Goal: Information Seeking & Learning: Learn about a topic

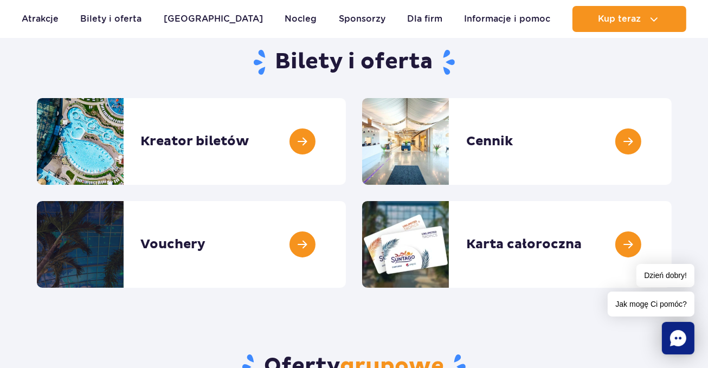
scroll to position [112, 0]
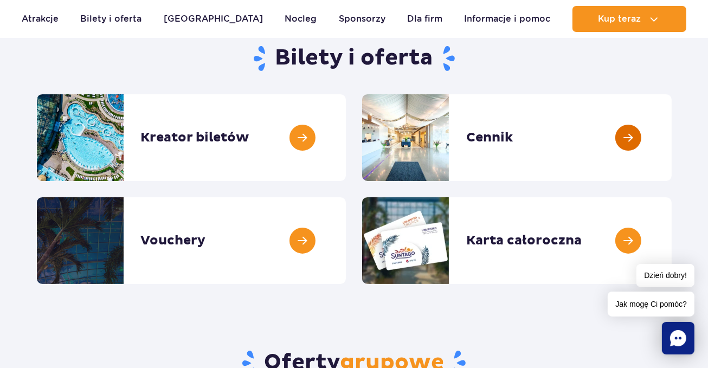
click at [672, 140] on link at bounding box center [672, 137] width 0 height 87
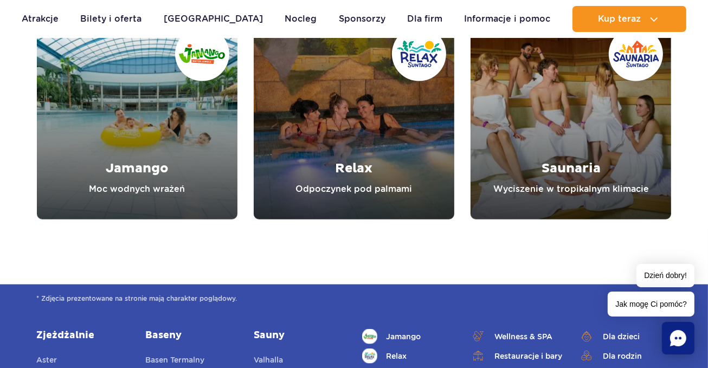
scroll to position [1289, 0]
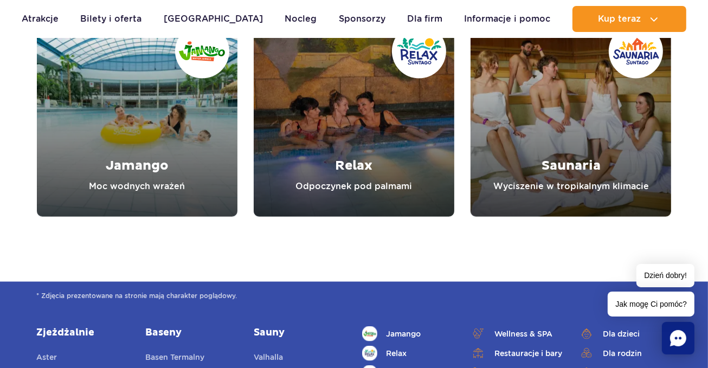
click at [208, 119] on link "Jamango" at bounding box center [137, 116] width 201 height 201
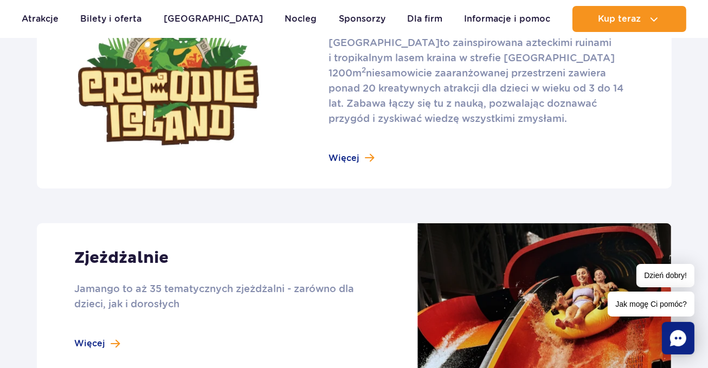
scroll to position [816, 0]
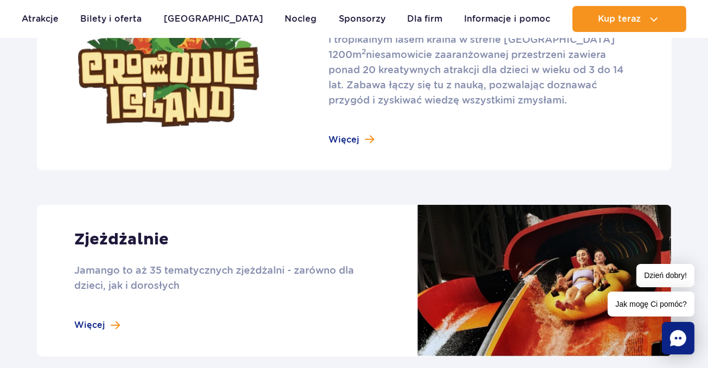
click at [356, 139] on link at bounding box center [354, 64] width 635 height 211
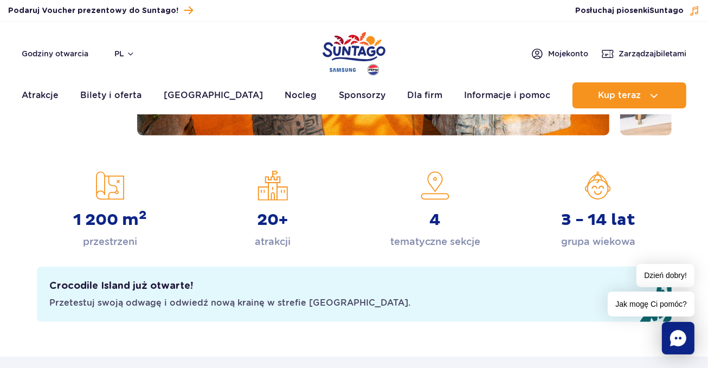
scroll to position [324, 0]
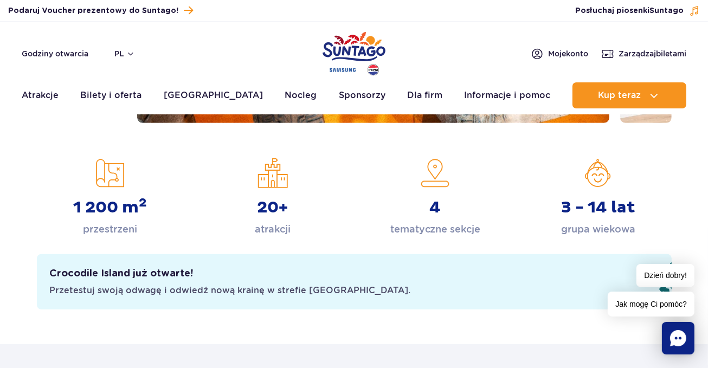
click at [596, 181] on div "3 - 14 lat grupa wiekowa" at bounding box center [598, 197] width 146 height 79
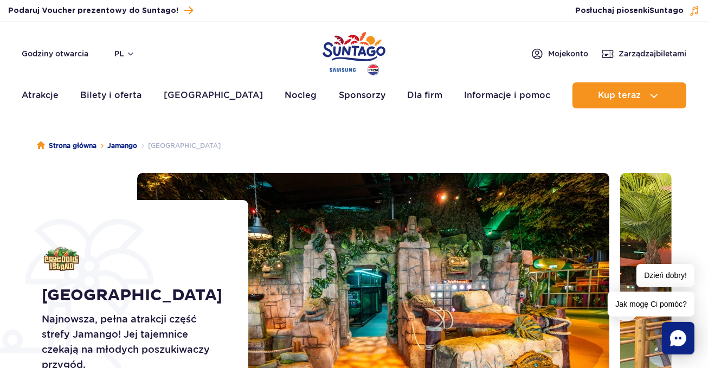
scroll to position [0, 0]
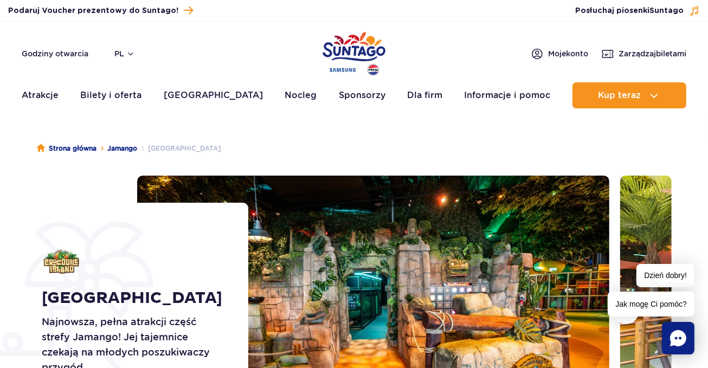
click at [184, 10] on div "Podaruj voucher Podaruj Voucher prezentowy do Suntago!" at bounding box center [192, 10] width 384 height 15
click at [165, 8] on span "Podaruj Voucher prezentowy do Suntago!" at bounding box center [93, 10] width 170 height 11
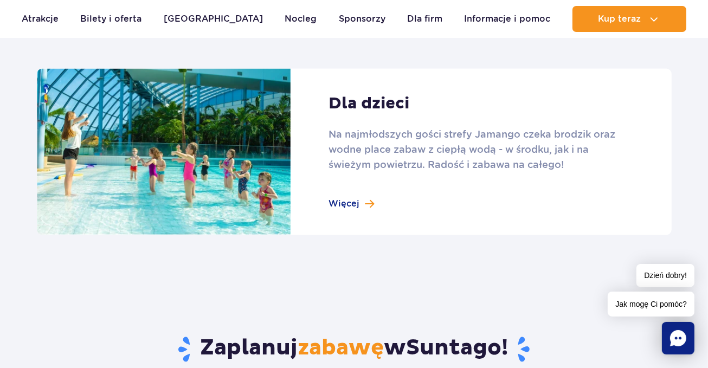
scroll to position [1508, 0]
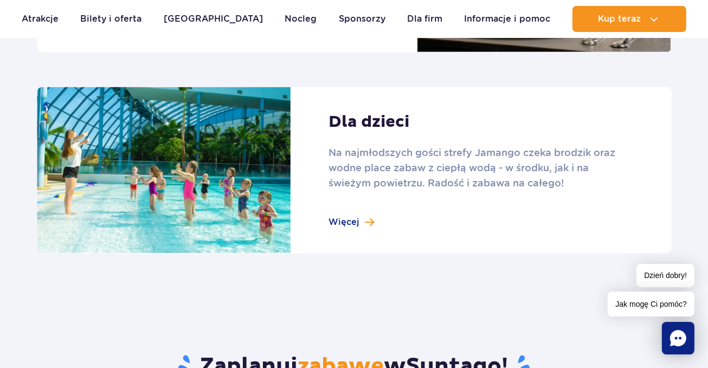
click at [358, 220] on link at bounding box center [354, 170] width 635 height 167
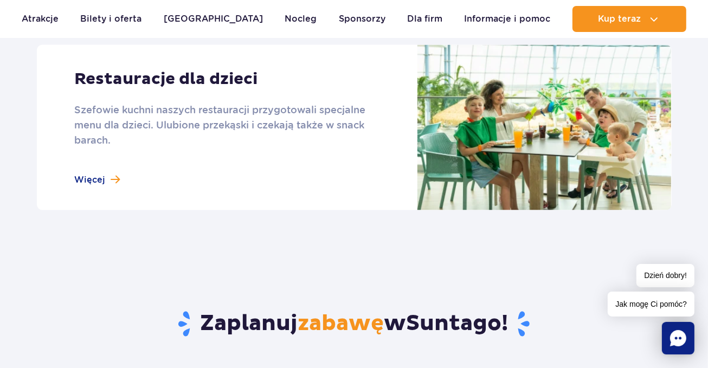
scroll to position [1334, 0]
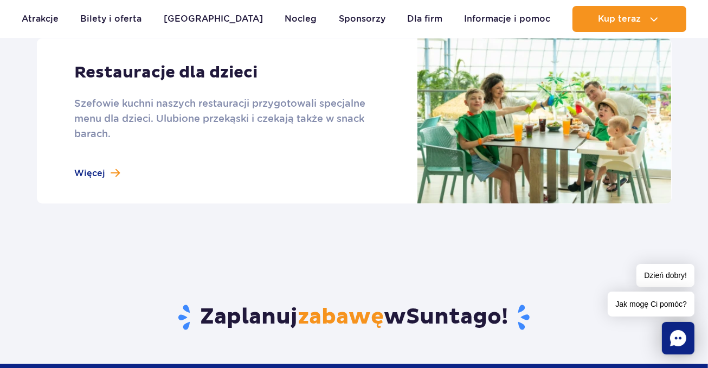
click at [106, 172] on link at bounding box center [354, 120] width 635 height 165
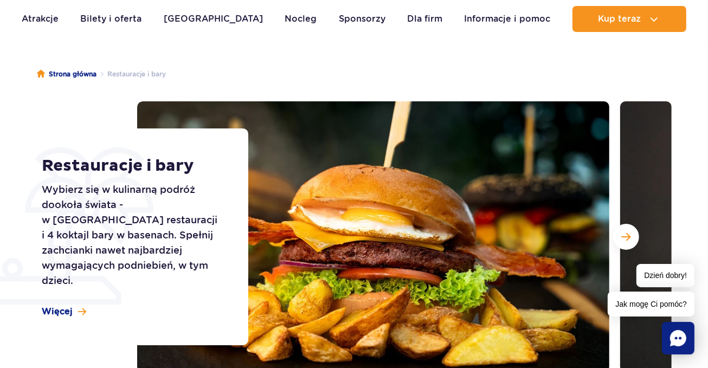
scroll to position [93, 0]
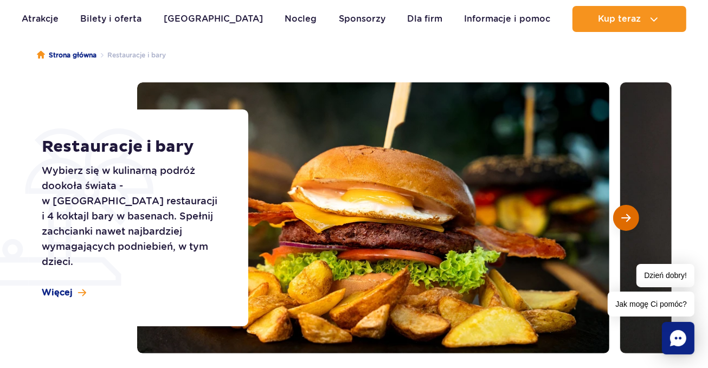
click at [628, 222] on span "Następny slajd" at bounding box center [625, 218] width 9 height 10
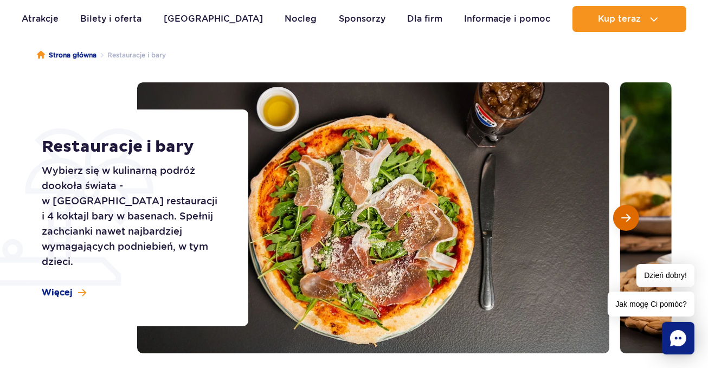
click at [628, 222] on span "Następny slajd" at bounding box center [625, 218] width 9 height 10
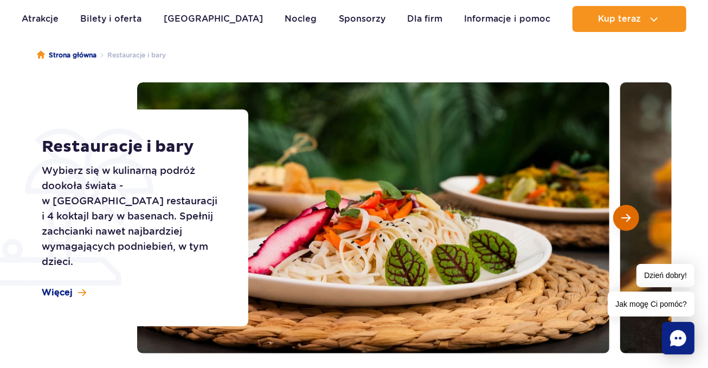
click at [628, 222] on span "Następny slajd" at bounding box center [625, 218] width 9 height 10
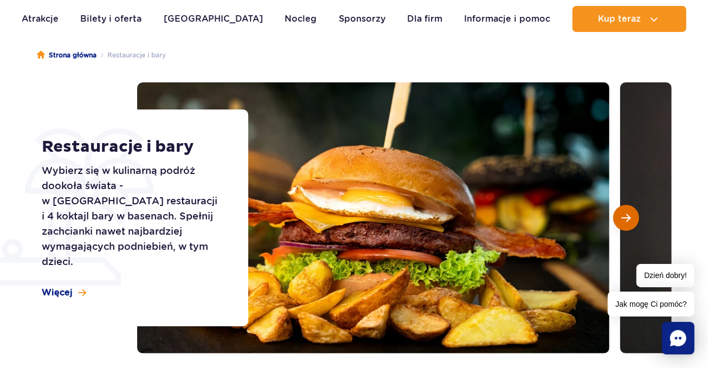
click at [628, 222] on span "Następny slajd" at bounding box center [625, 218] width 9 height 10
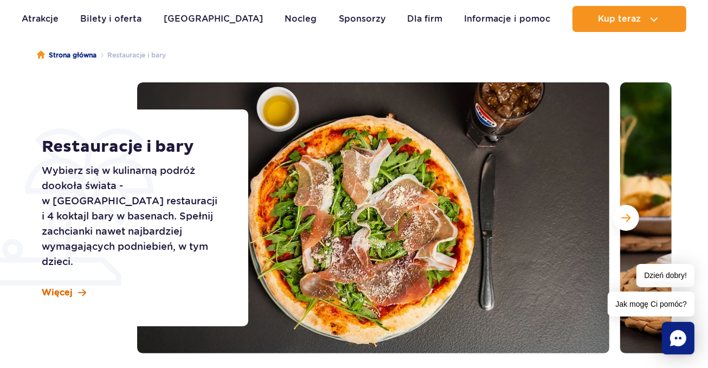
click at [49, 287] on span "Więcej" at bounding box center [57, 293] width 31 height 12
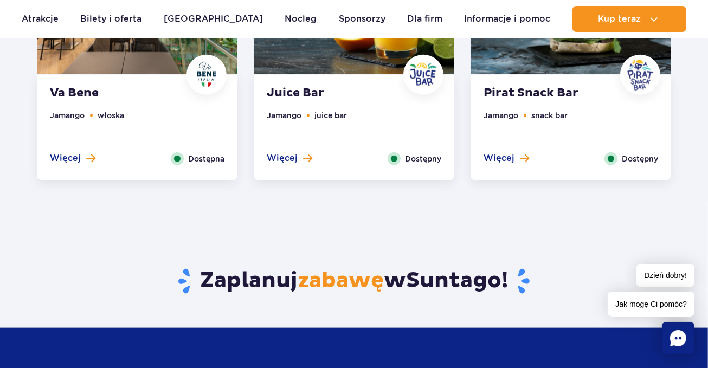
scroll to position [1005, 0]
